Goal: Task Accomplishment & Management: Manage account settings

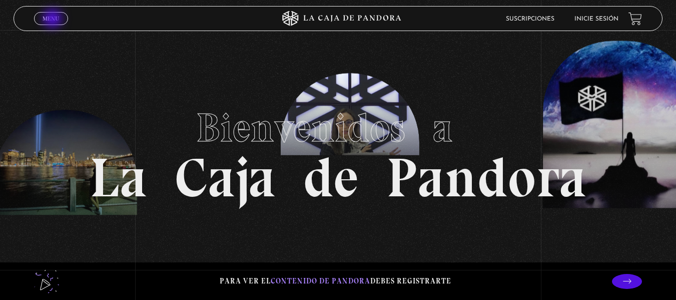
click at [54, 20] on span "Menu" at bounding box center [51, 19] width 17 height 6
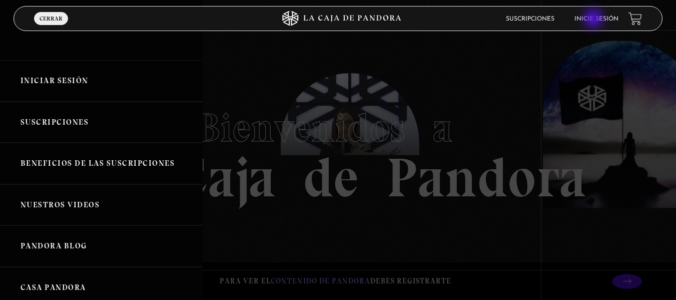
click at [594, 20] on link "Inicie sesión" at bounding box center [596, 19] width 44 height 6
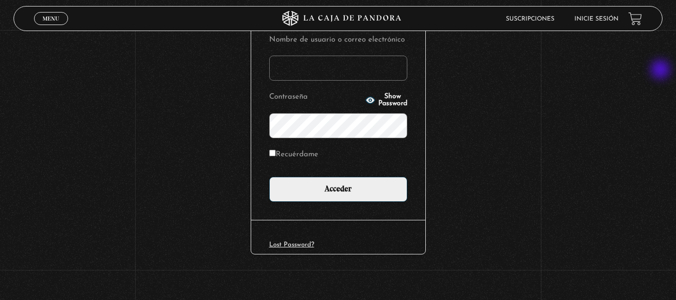
scroll to position [137, 0]
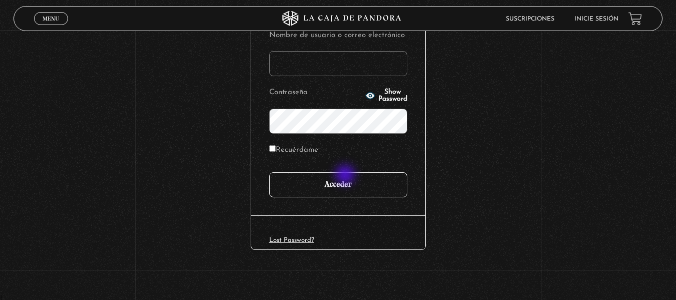
type input "[EMAIL_ADDRESS][DOMAIN_NAME]"
click at [346, 176] on input "Acceder" at bounding box center [338, 184] width 138 height 25
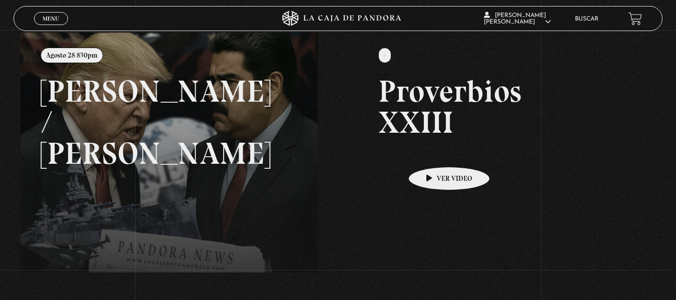
scroll to position [121, 0]
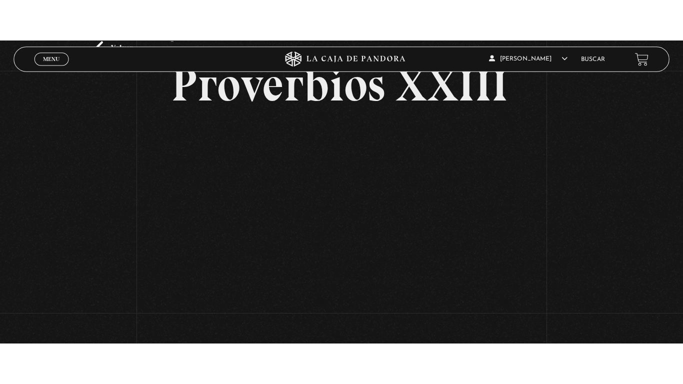
scroll to position [59, 0]
